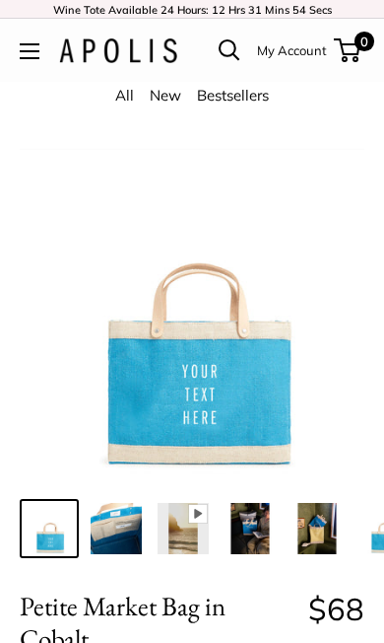
click at [36, 55] on button "Open menu" at bounding box center [30, 51] width 20 height 16
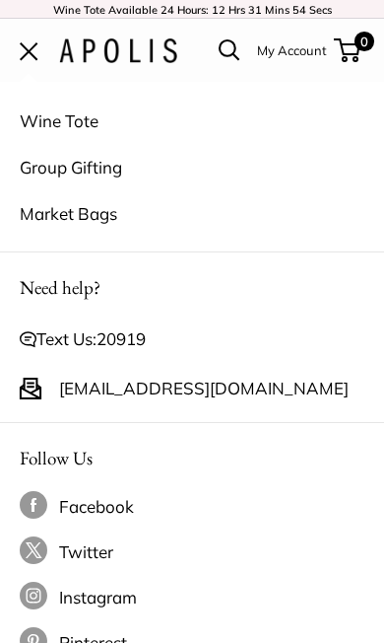
scroll to position [768, 0]
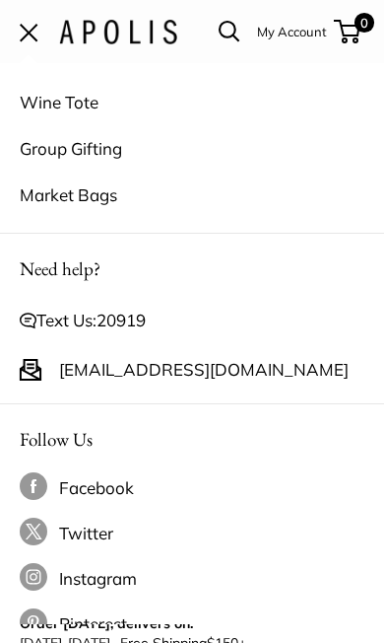
click at [115, 203] on link "Market Bags" at bounding box center [192, 194] width 345 height 46
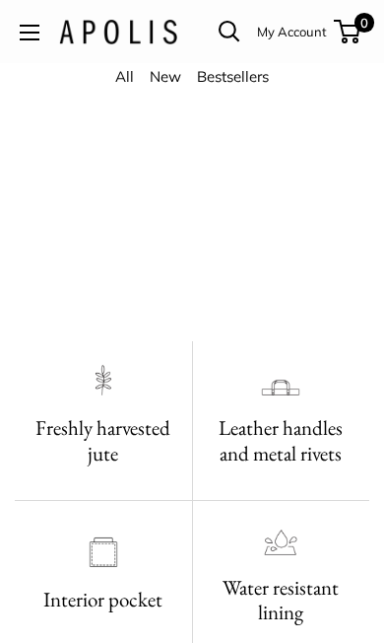
scroll to position [712, 1]
click at [38, 26] on button "Open menu" at bounding box center [29, 32] width 20 height 16
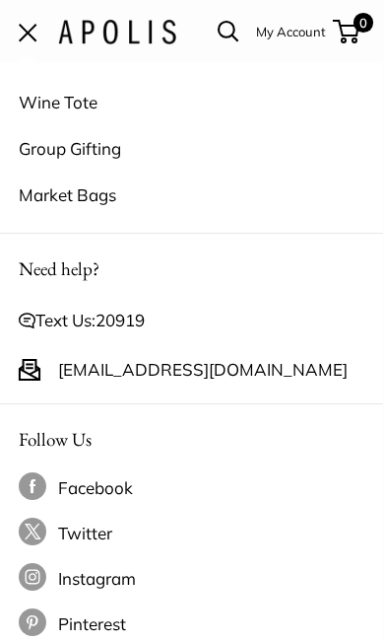
click at [103, 197] on link "Market Bags" at bounding box center [191, 194] width 345 height 46
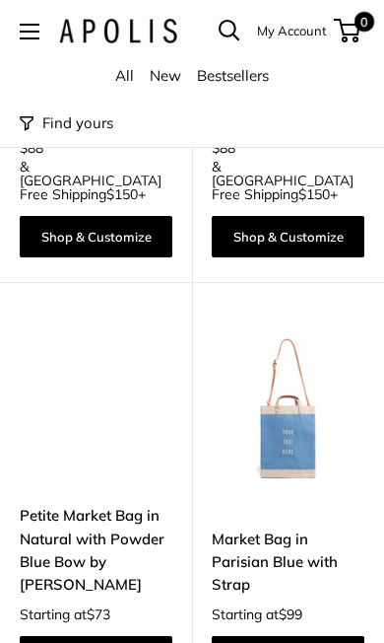
scroll to position [10100, 0]
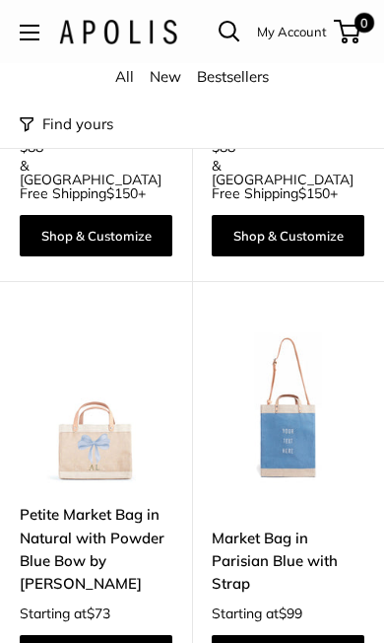
click at [291, 399] on img at bounding box center [288, 406] width 153 height 153
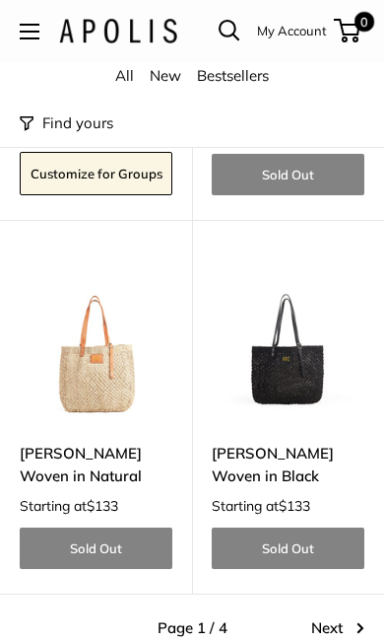
scroll to position [11626, 0]
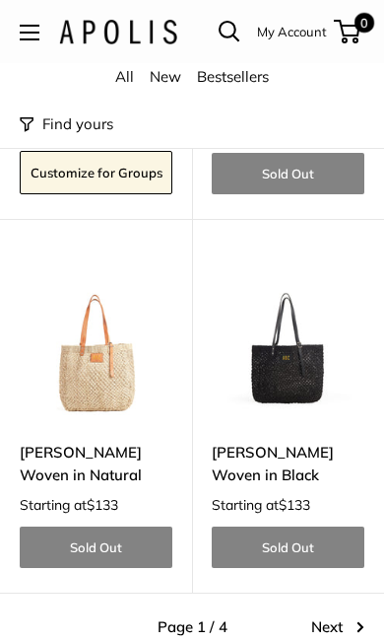
click at [346, 613] on link "Next" at bounding box center [337, 627] width 53 height 28
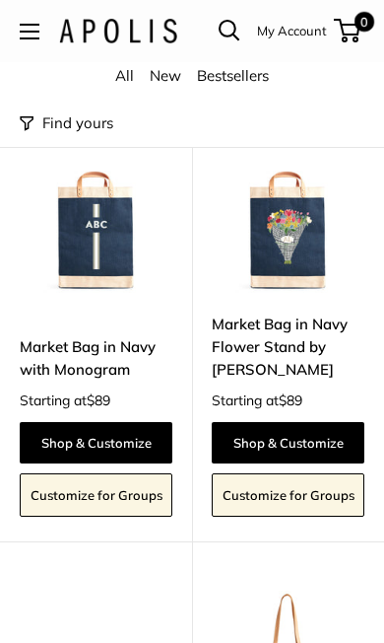
scroll to position [2533, 0]
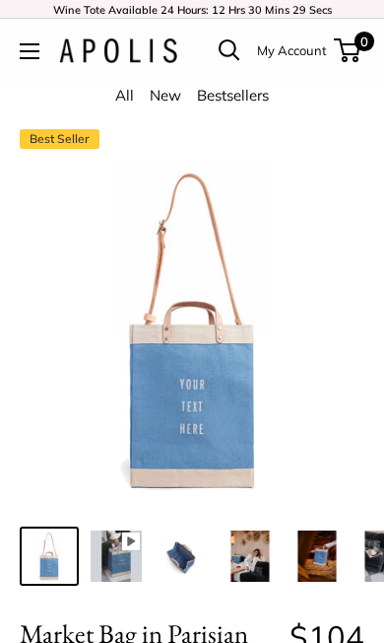
click at [120, 545] on img at bounding box center [116, 555] width 51 height 51
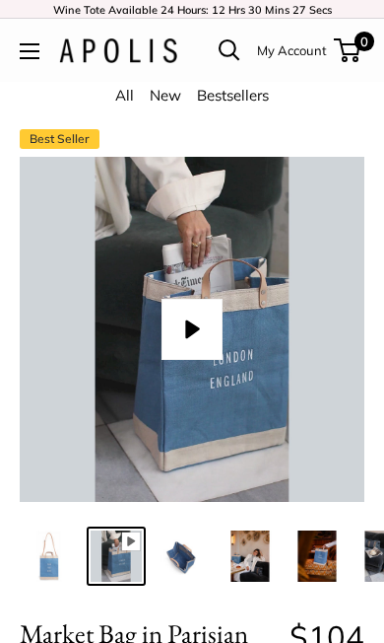
click at [197, 322] on button "Play" at bounding box center [192, 329] width 61 height 61
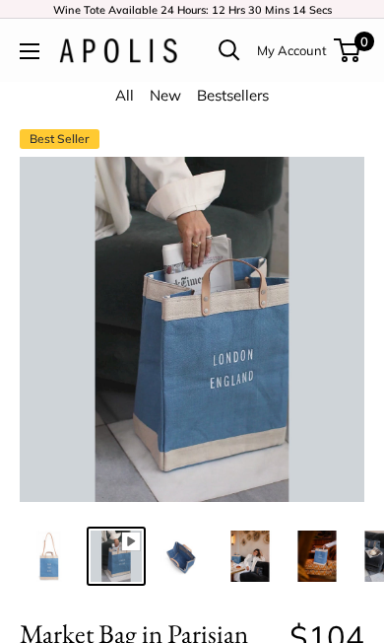
type input "*"
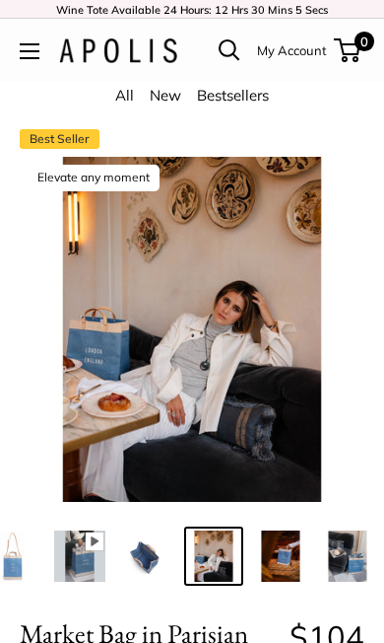
click at [300, 567] on img at bounding box center [280, 555] width 51 height 51
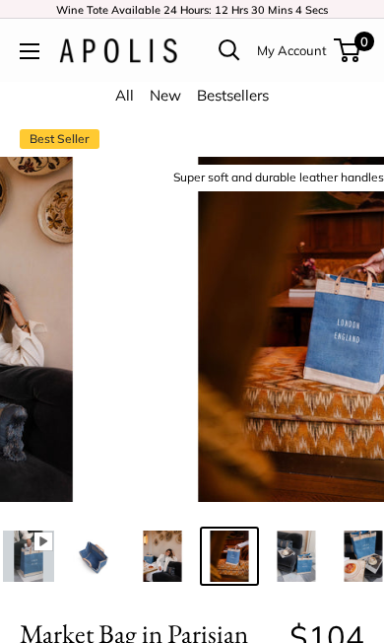
scroll to position [0, 103]
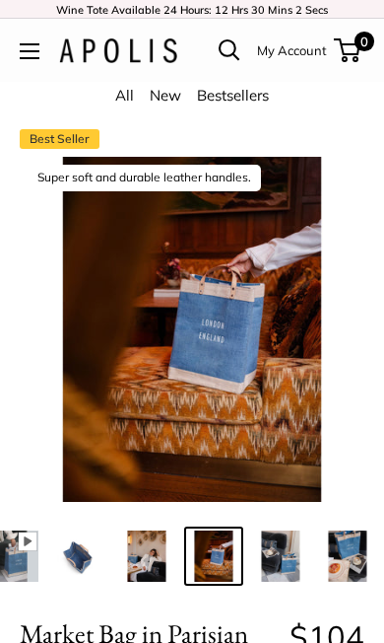
click at [288, 563] on img at bounding box center [280, 555] width 51 height 51
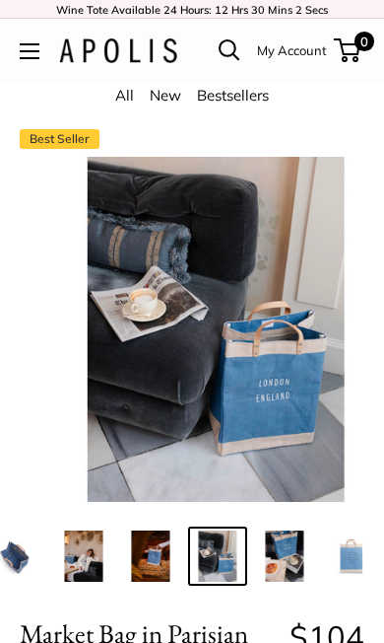
scroll to position [0, 170]
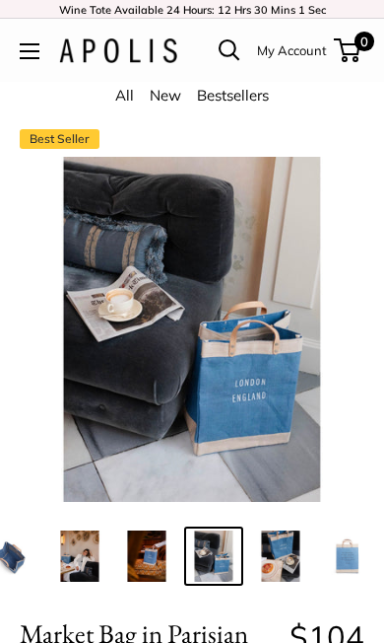
click at [348, 561] on img at bounding box center [347, 555] width 51 height 51
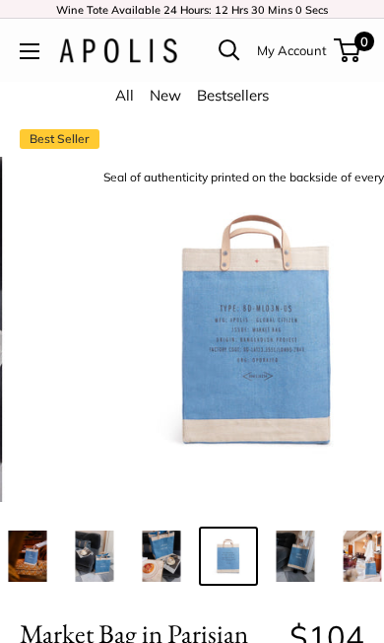
scroll to position [0, 305]
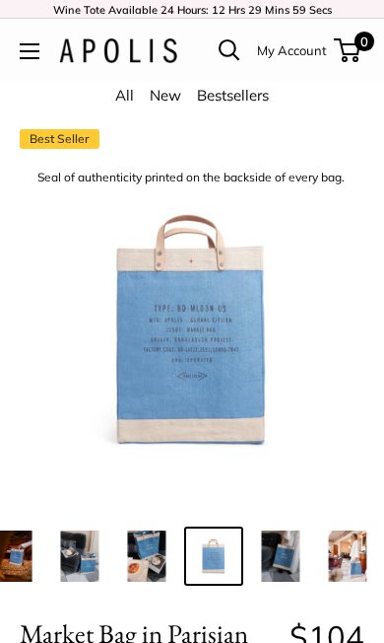
click at [352, 563] on img at bounding box center [347, 555] width 51 height 51
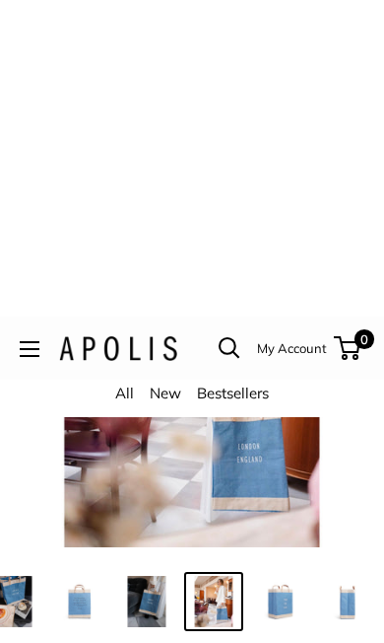
scroll to position [0, 0]
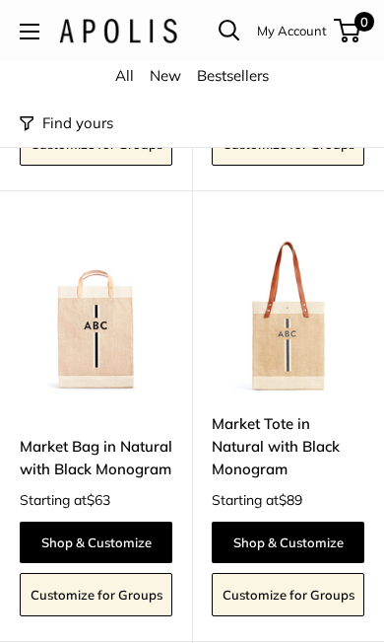
scroll to position [6798, 0]
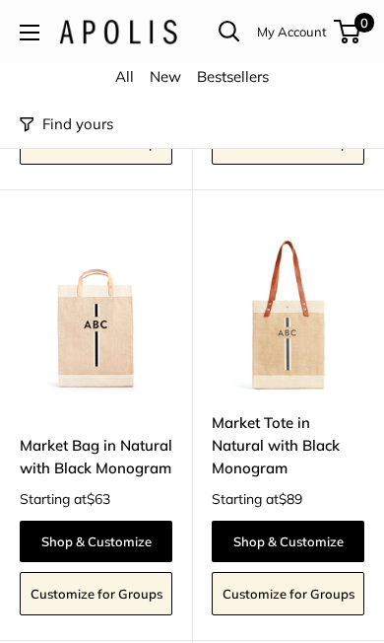
click at [77, 434] on link "Market Bag in Natural with Black Monogram" at bounding box center [96, 457] width 153 height 46
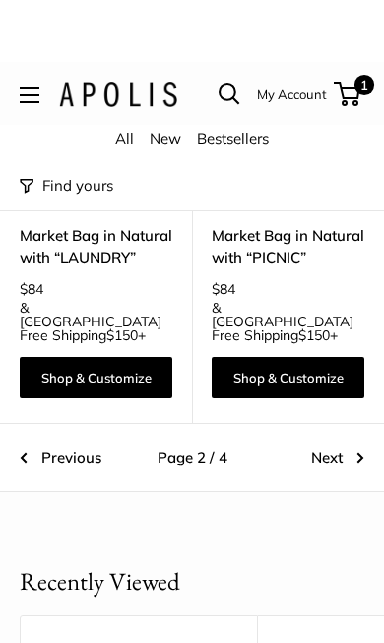
scroll to position [11213, 0]
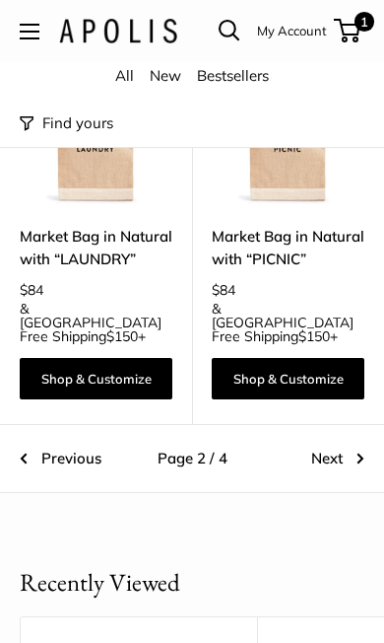
click at [340, 444] on link "Next" at bounding box center [337, 458] width 53 height 28
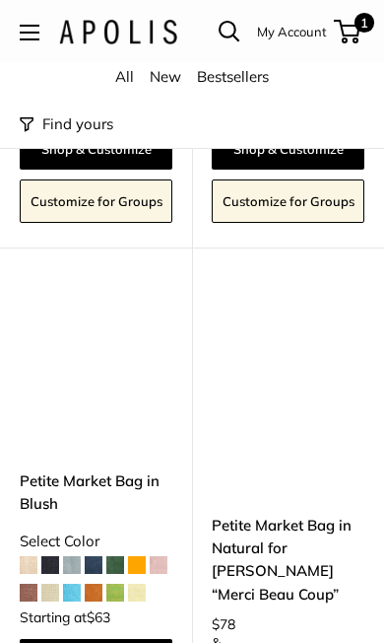
scroll to position [7483, 0]
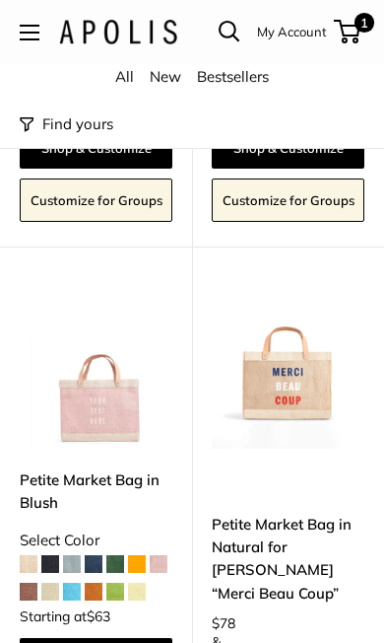
click at [81, 468] on link "Petite Market Bag in Blush" at bounding box center [96, 491] width 153 height 46
click at [104, 345] on img at bounding box center [96, 372] width 153 height 153
click at [104, 341] on img at bounding box center [96, 372] width 153 height 153
click at [78, 582] on span at bounding box center [72, 591] width 18 height 18
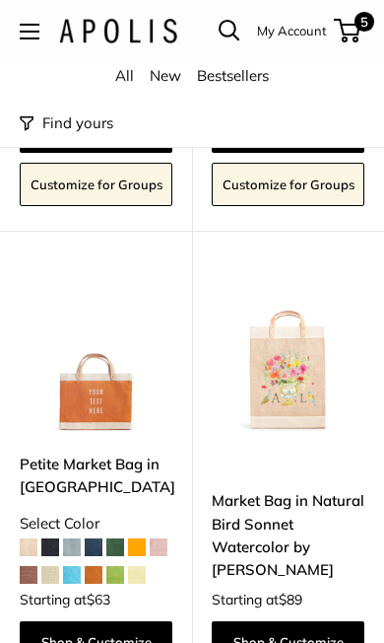
scroll to position [10032, 0]
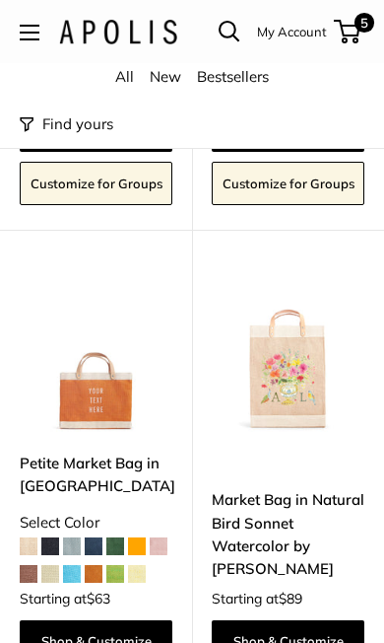
click at [283, 488] on link "Market Bag in Natural Bird Sonnet Watercolor by Amy Logsdon" at bounding box center [288, 534] width 153 height 92
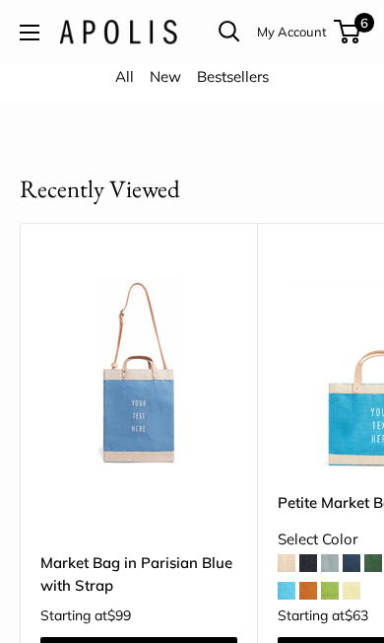
scroll to position [11634, 0]
click at [351, 306] on img at bounding box center [377, 372] width 198 height 198
click at [156, 551] on link "Market Bag in Parisian Blue with Strap" at bounding box center [138, 574] width 197 height 46
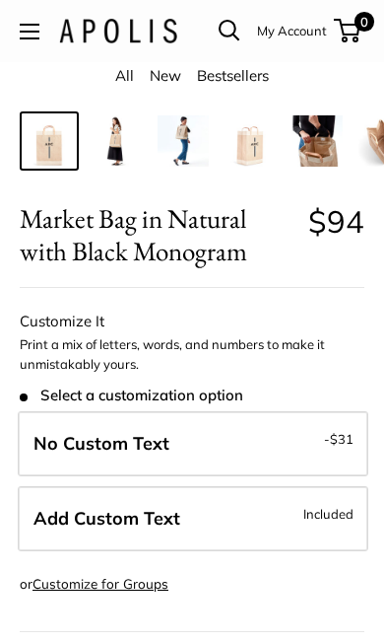
scroll to position [388, 0]
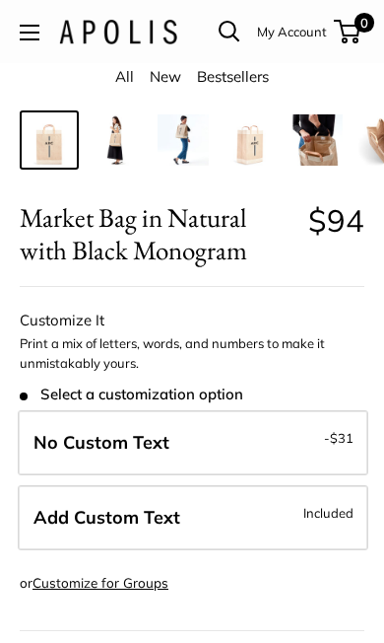
click at [336, 511] on span "Included" at bounding box center [329, 513] width 50 height 24
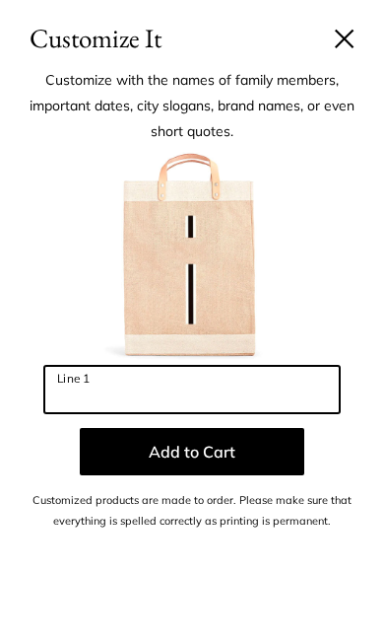
click at [140, 393] on input "Line 1" at bounding box center [192, 389] width 296 height 47
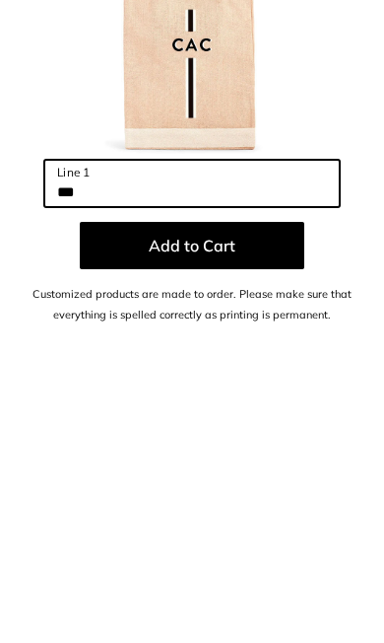
type input "***"
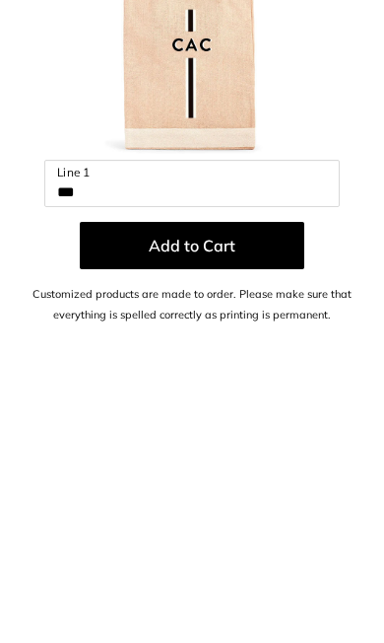
click at [262, 428] on button "Add to Cart" at bounding box center [192, 451] width 225 height 47
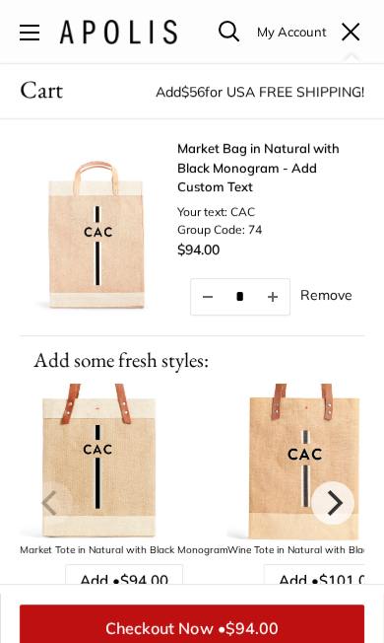
click at [23, 30] on button "Open menu" at bounding box center [30, 32] width 20 height 16
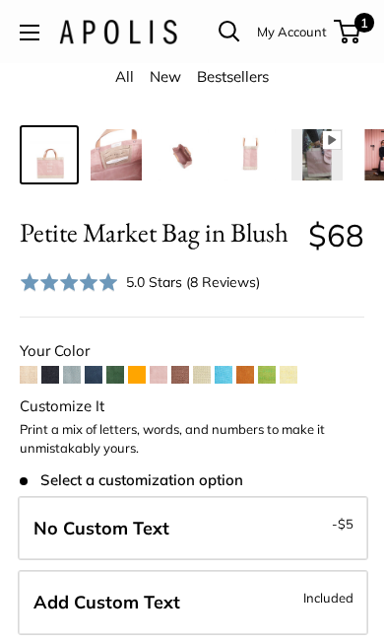
scroll to position [385, 0]
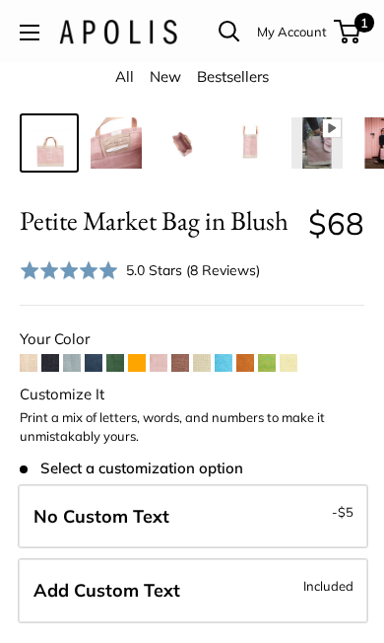
click at [330, 592] on span "Included" at bounding box center [329, 586] width 50 height 24
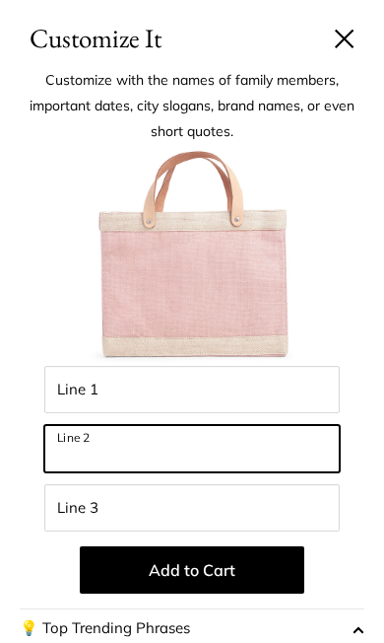
click at [142, 450] on input "Line 2" at bounding box center [192, 448] width 296 height 47
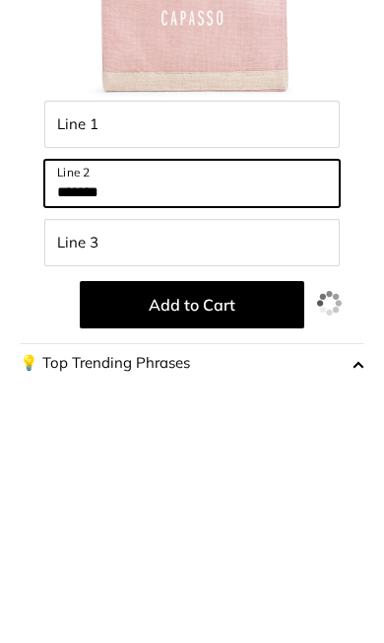
type input "*******"
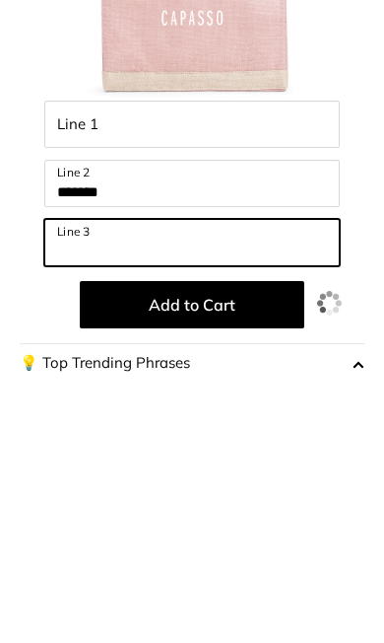
click at [157, 484] on input "Line 3" at bounding box center [192, 507] width 296 height 47
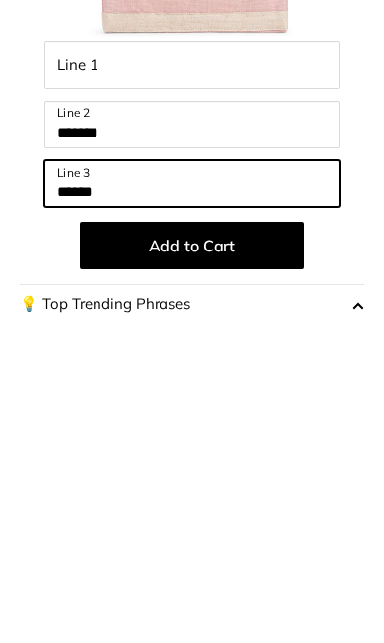
type input "******"
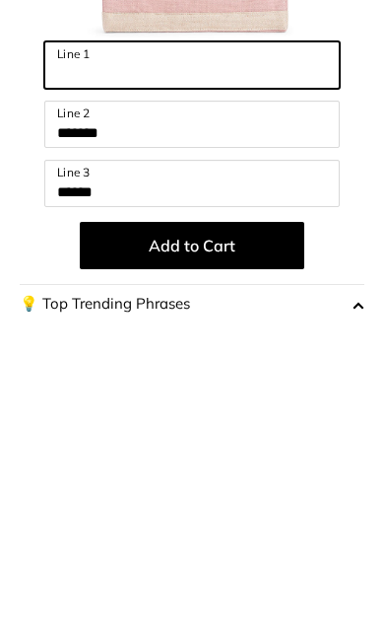
click at [145, 366] on input "Line 1" at bounding box center [192, 389] width 296 height 47
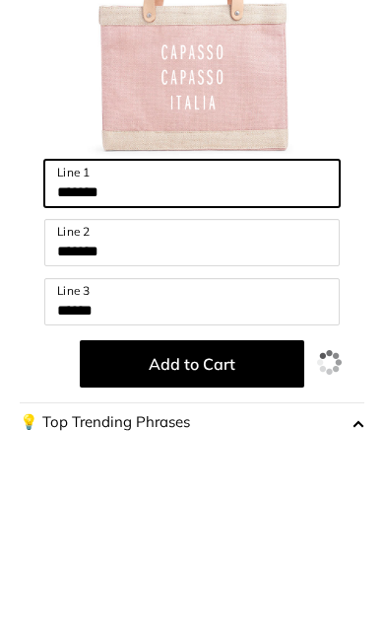
type input "*******"
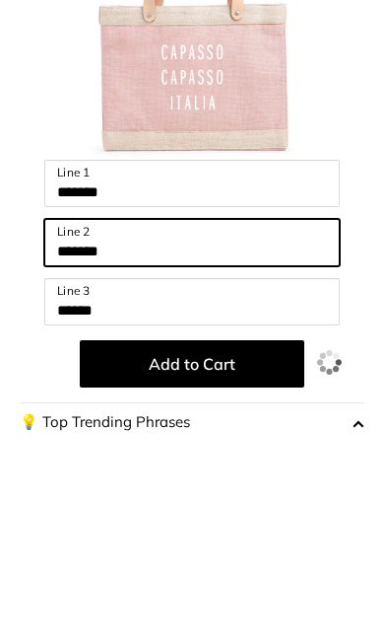
click at [170, 425] on input "*******" at bounding box center [192, 448] width 296 height 47
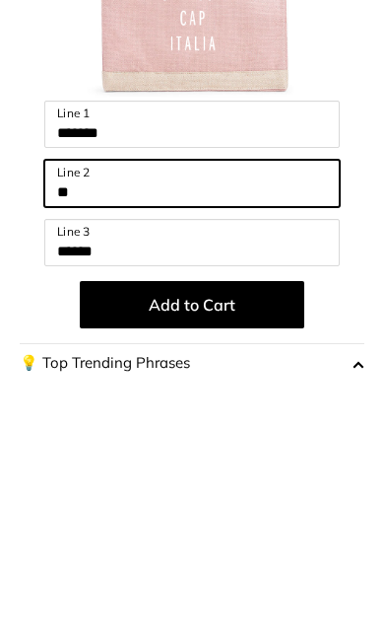
type input "*"
type input "*******"
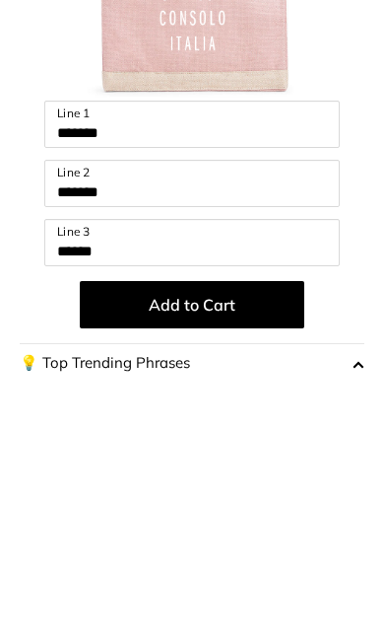
click at [210, 546] on button "Add to Cart" at bounding box center [192, 569] width 225 height 47
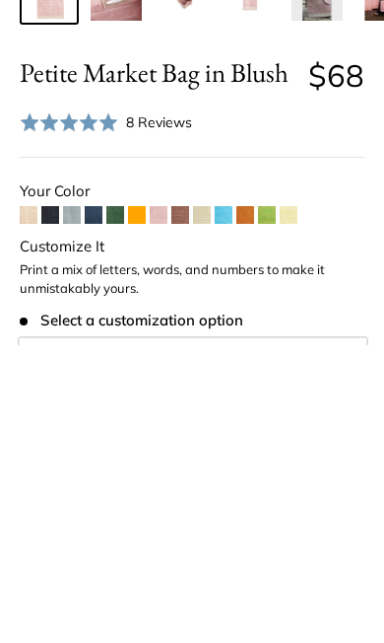
scroll to position [534, 0]
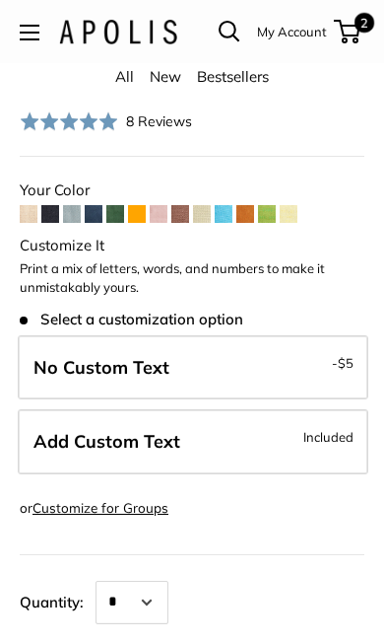
click at [314, 438] on span "Included" at bounding box center [329, 437] width 50 height 24
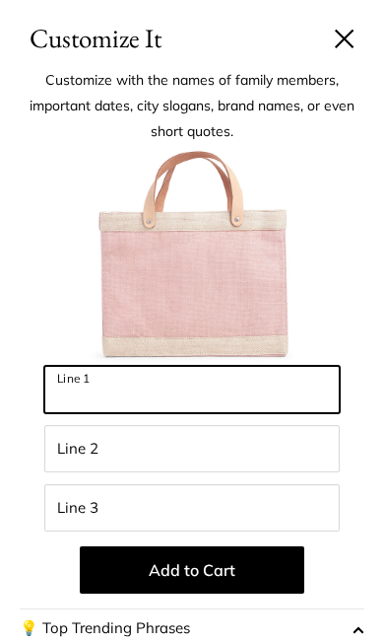
click at [139, 393] on input "Line 1" at bounding box center [192, 389] width 296 height 47
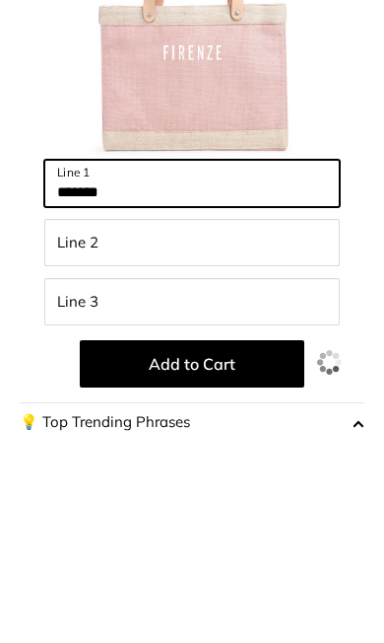
type input "*******"
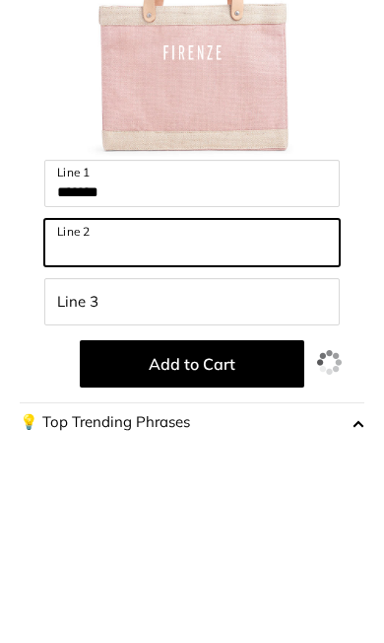
click at [162, 425] on input "Line 2" at bounding box center [192, 448] width 296 height 47
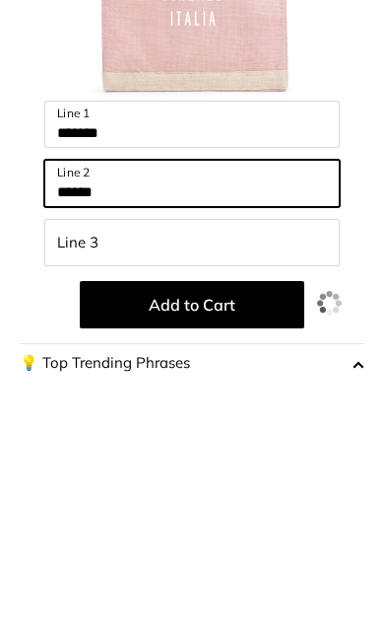
type input "******"
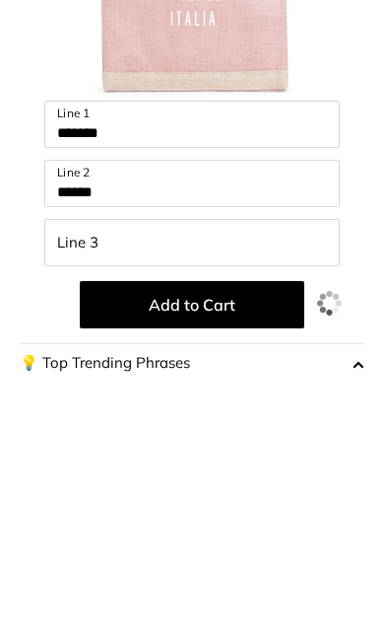
click at [248, 546] on button "Add to Cart" at bounding box center [192, 569] width 225 height 47
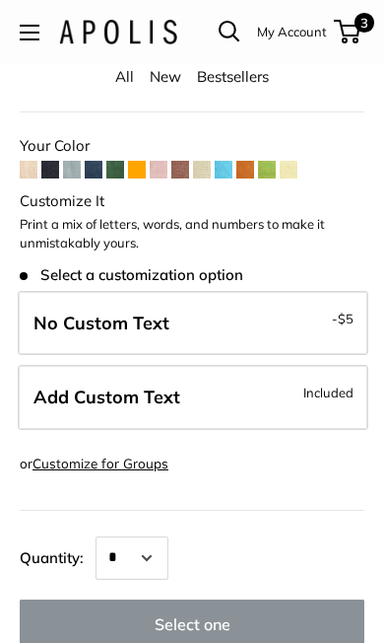
click at [236, 400] on label "Add Custom Text Included" at bounding box center [193, 397] width 351 height 65
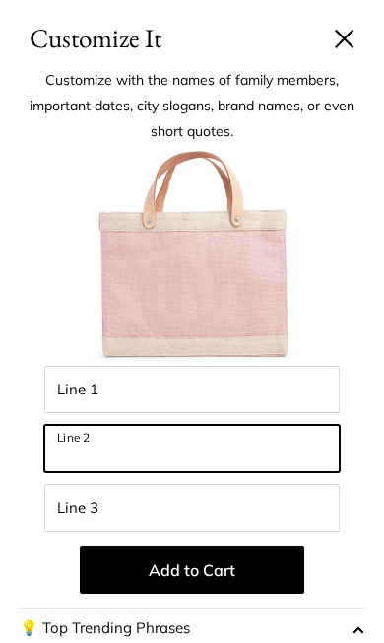
click at [160, 451] on input "Line 2" at bounding box center [192, 448] width 296 height 47
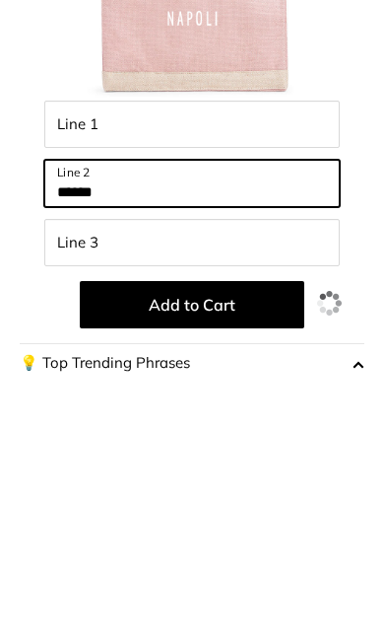
type input "******"
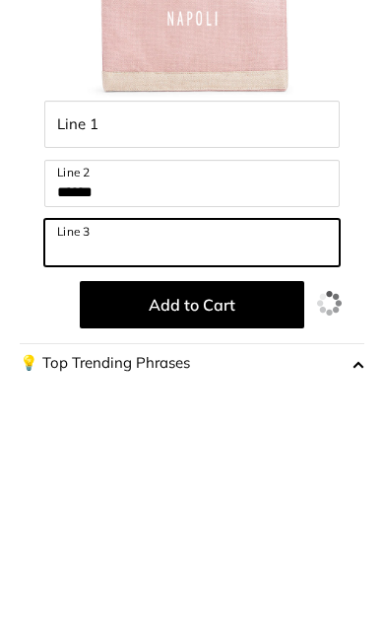
click at [165, 484] on input "Line 3" at bounding box center [192, 507] width 296 height 47
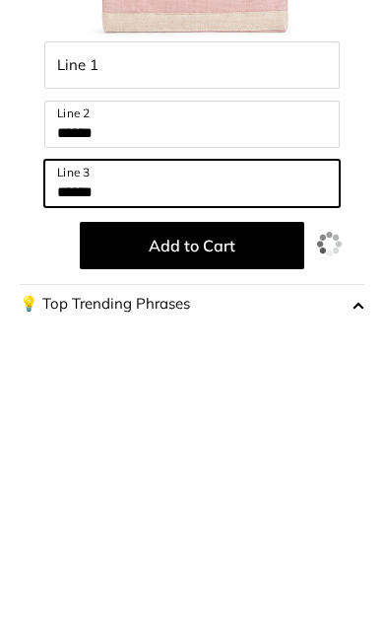
type input "******"
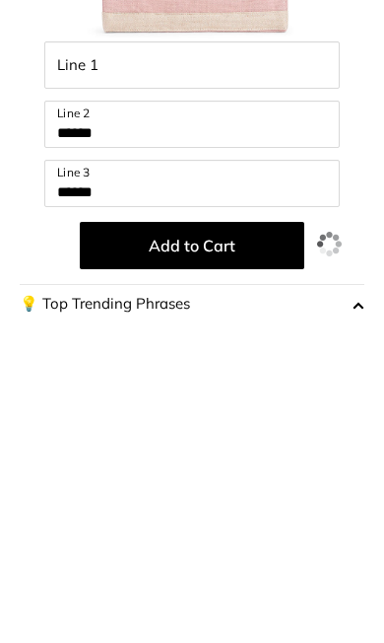
click at [227, 546] on button "Add to Cart" at bounding box center [192, 569] width 225 height 47
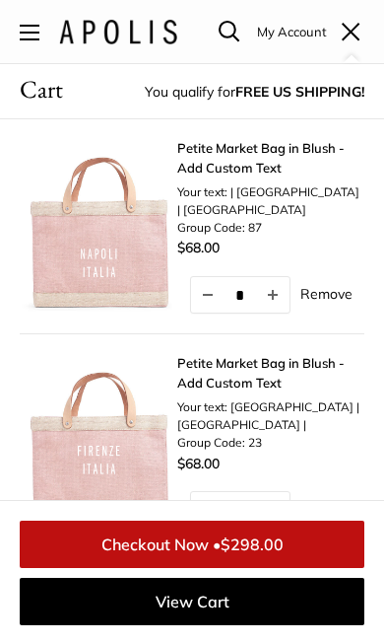
scroll to position [903, 0]
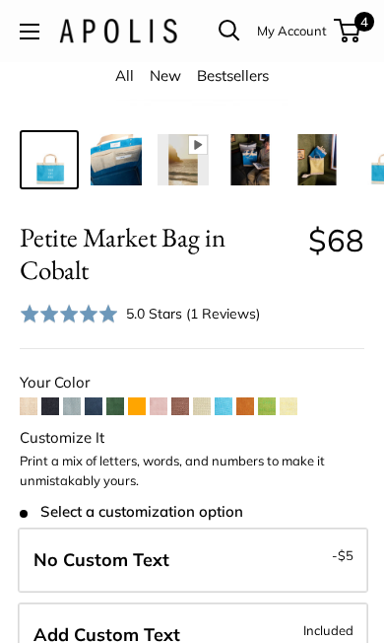
scroll to position [373, 0]
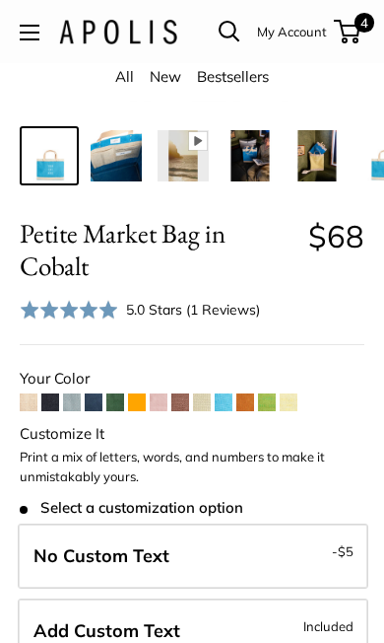
click at [307, 621] on span "Included" at bounding box center [329, 626] width 50 height 24
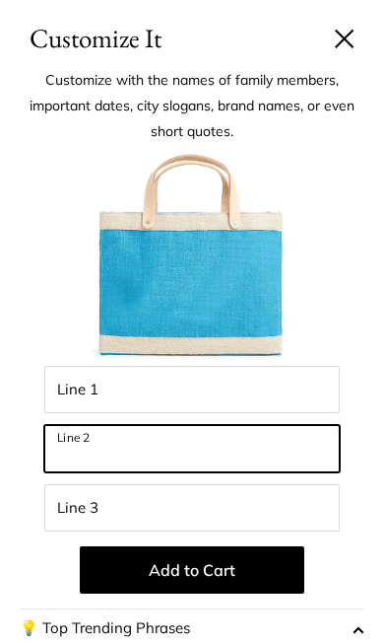
click at [195, 450] on input "Line 2" at bounding box center [192, 448] width 296 height 47
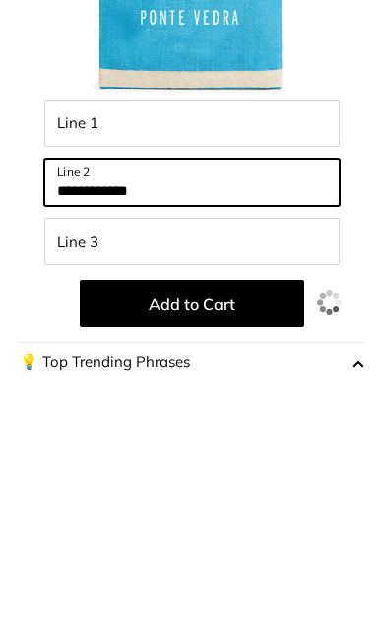
type input "**********"
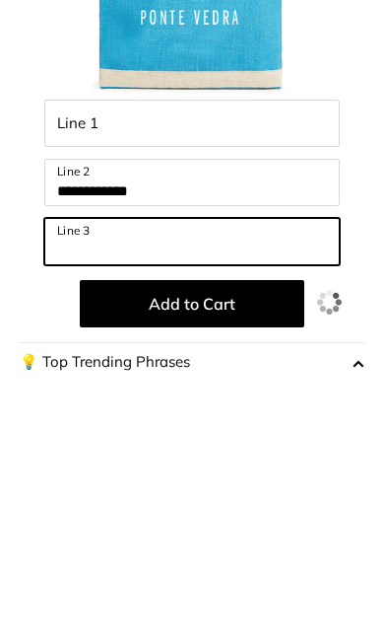
click at [184, 484] on input "Line 3" at bounding box center [192, 507] width 296 height 47
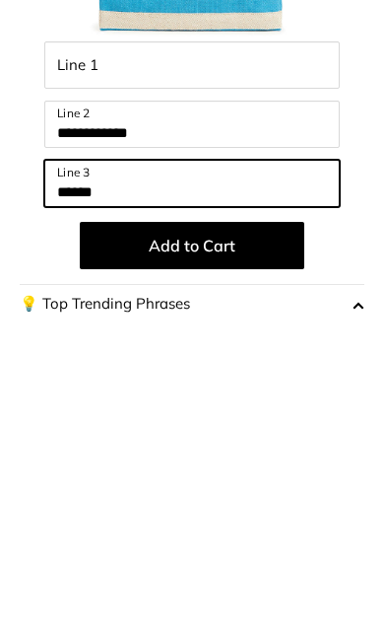
type input "******"
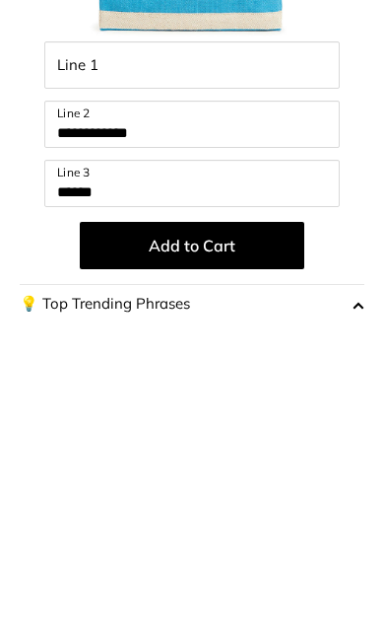
click at [245, 546] on button "Add to Cart" at bounding box center [192, 569] width 225 height 47
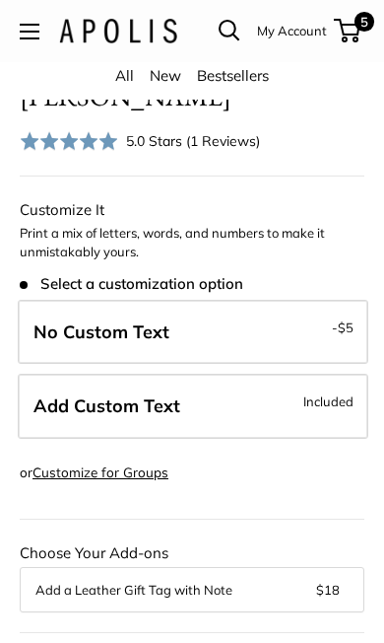
scroll to position [585, 0]
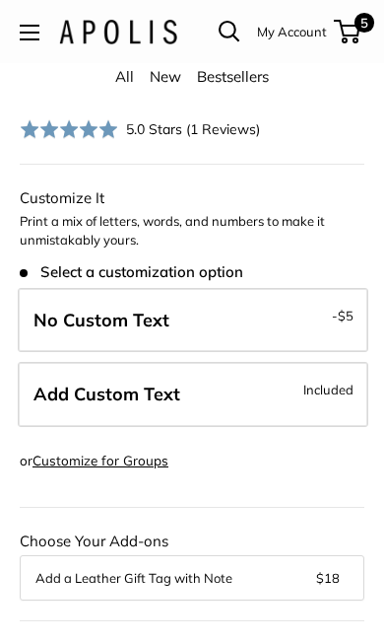
click at [333, 386] on span "Included" at bounding box center [329, 389] width 50 height 24
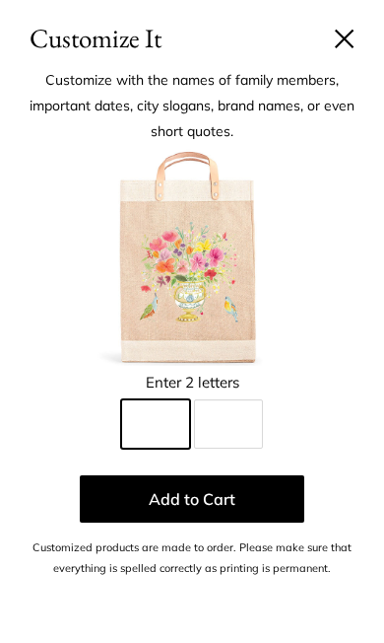
click at [163, 426] on input "Line 1" at bounding box center [155, 423] width 69 height 49
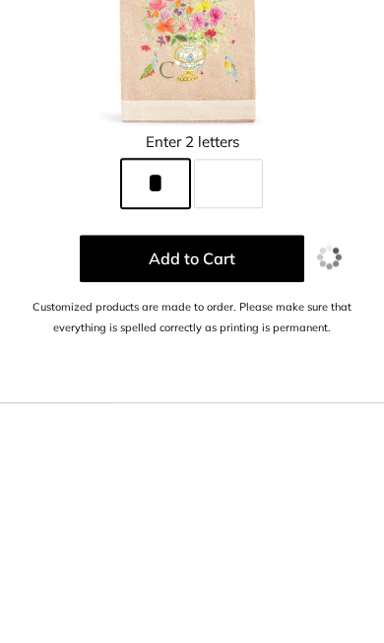
type input "*"
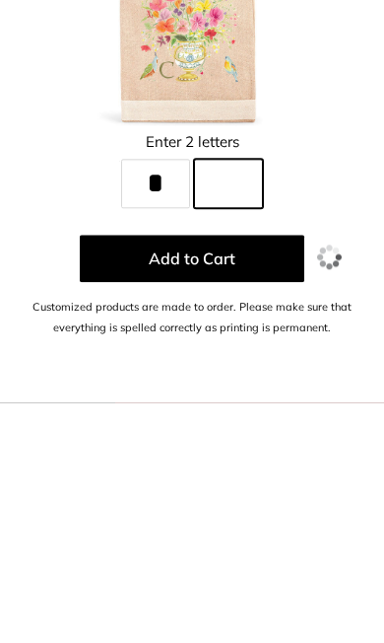
click at [250, 399] on input "Line 2" at bounding box center [228, 423] width 69 height 49
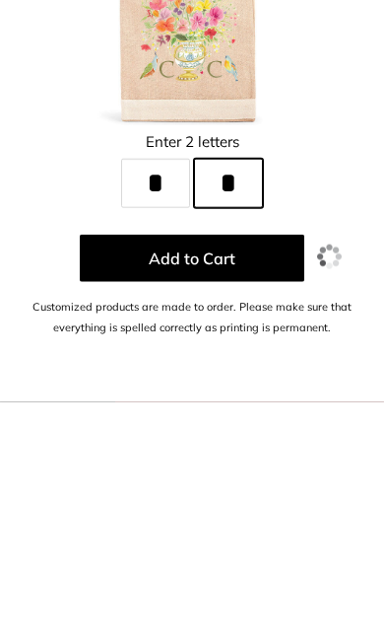
type input "*"
click at [242, 475] on button "Add to Cart" at bounding box center [192, 498] width 225 height 47
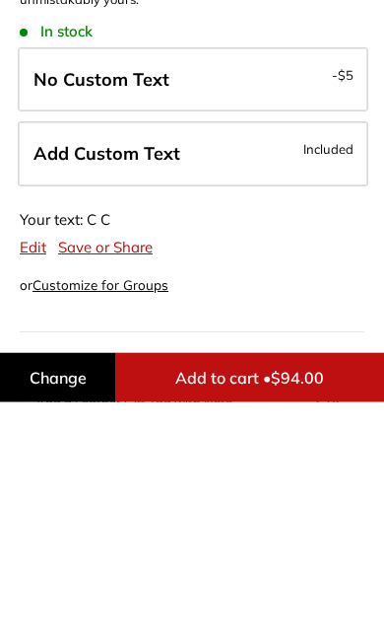
scroll to position [827, 0]
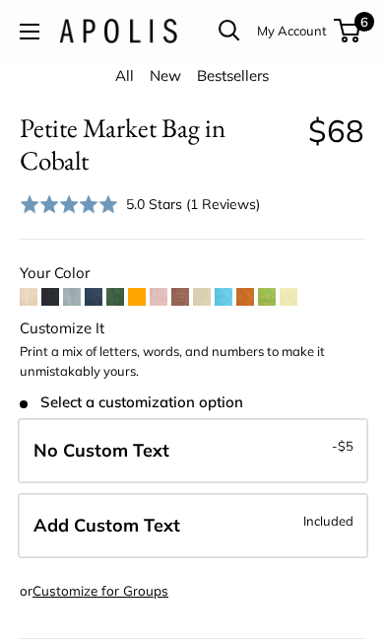
scroll to position [478, 0]
click at [312, 509] on span "Included" at bounding box center [329, 521] width 50 height 24
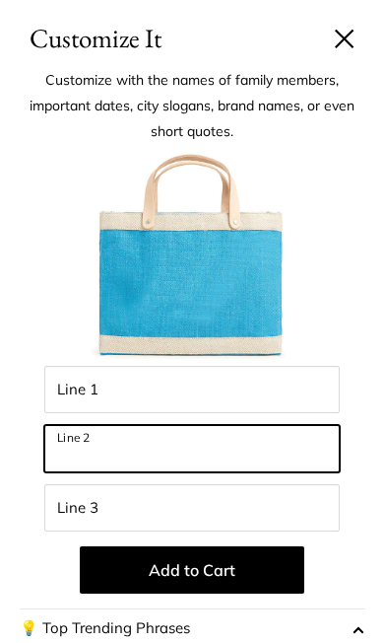
click at [197, 450] on input "Line 2" at bounding box center [192, 448] width 296 height 47
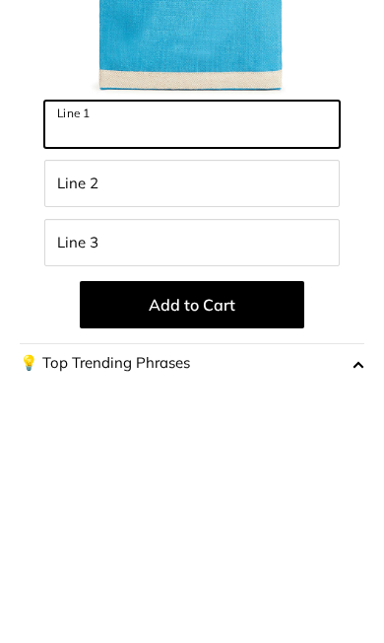
click at [144, 366] on input "Line 1" at bounding box center [192, 389] width 296 height 47
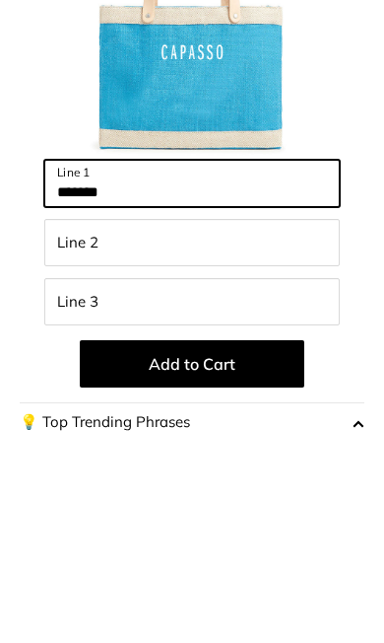
type input "*******"
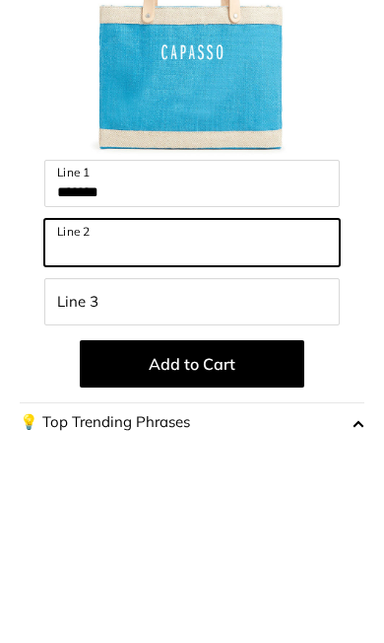
click at [178, 425] on input "Line 2" at bounding box center [192, 448] width 296 height 47
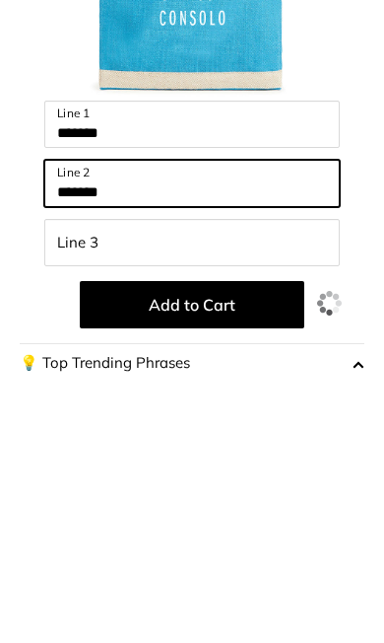
type input "*******"
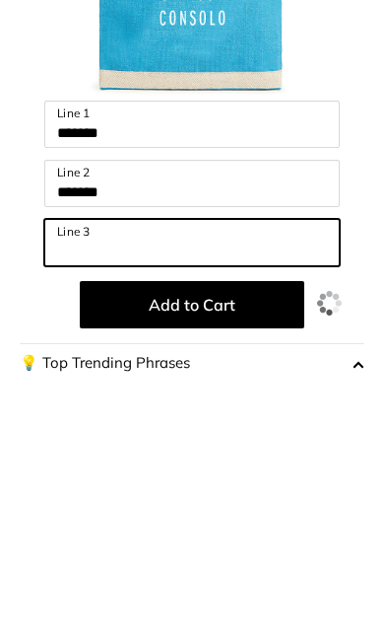
click at [194, 484] on input "Line 3" at bounding box center [192, 507] width 296 height 47
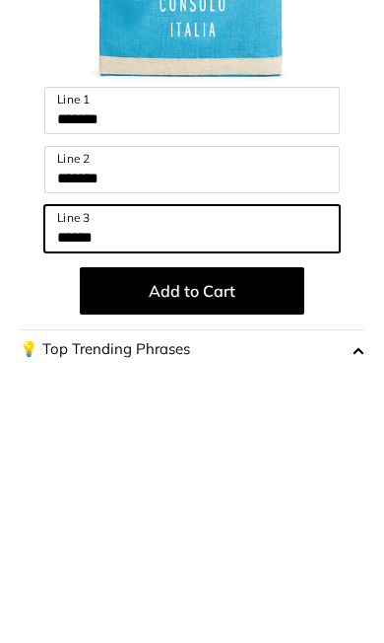
type input "******"
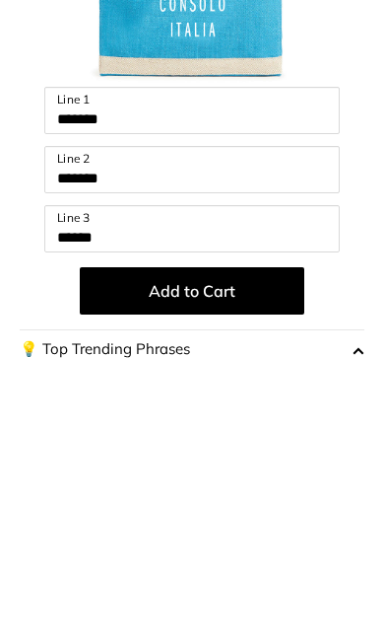
click at [230, 546] on button "Add to Cart" at bounding box center [192, 569] width 225 height 47
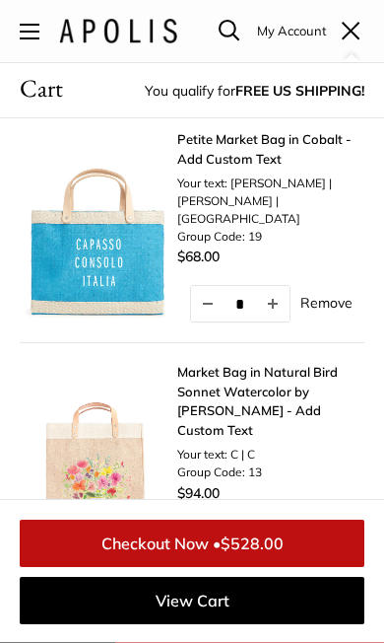
scroll to position [0, 0]
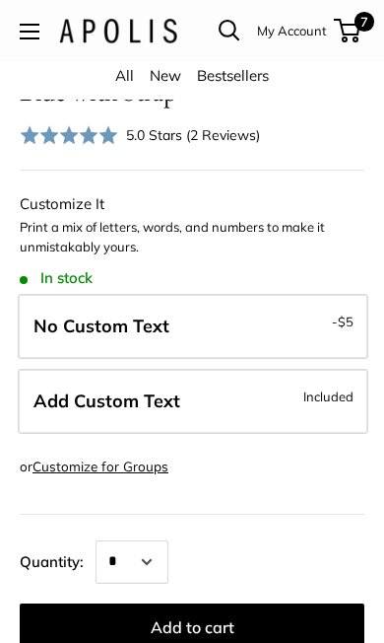
click at [235, 627] on button "Add to cart" at bounding box center [192, 626] width 345 height 47
